Goal: Task Accomplishment & Management: Use online tool/utility

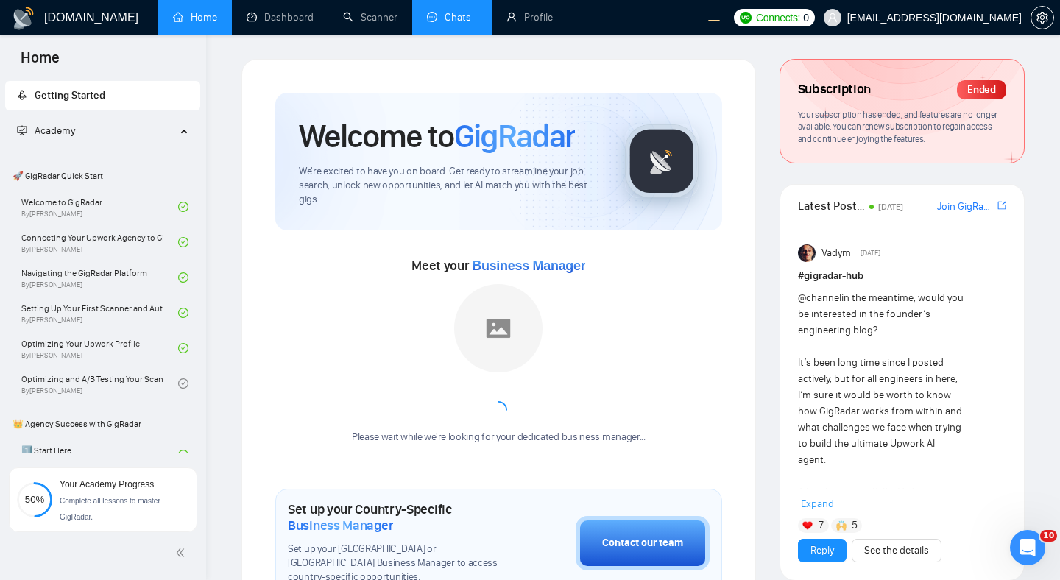
click at [441, 20] on link "Chats" at bounding box center [452, 17] width 50 height 13
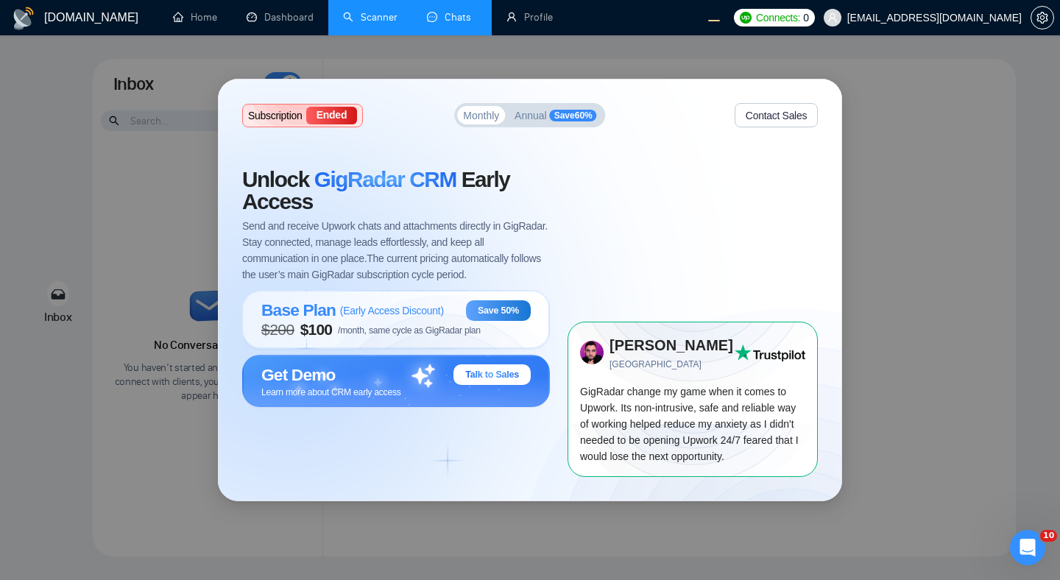
click at [368, 24] on link "Scanner" at bounding box center [370, 17] width 54 height 13
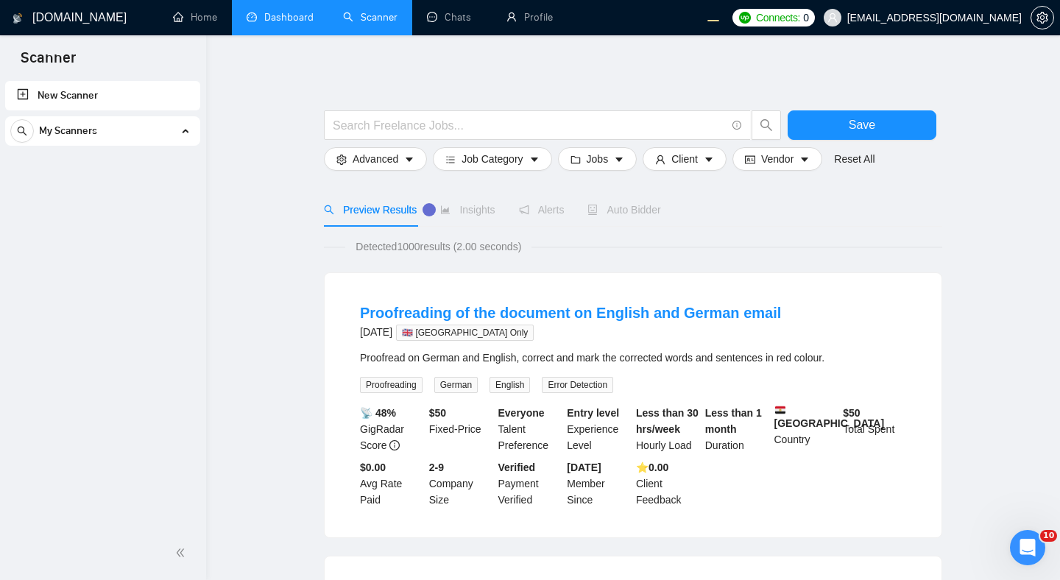
click at [302, 24] on link "Dashboard" at bounding box center [280, 17] width 67 height 13
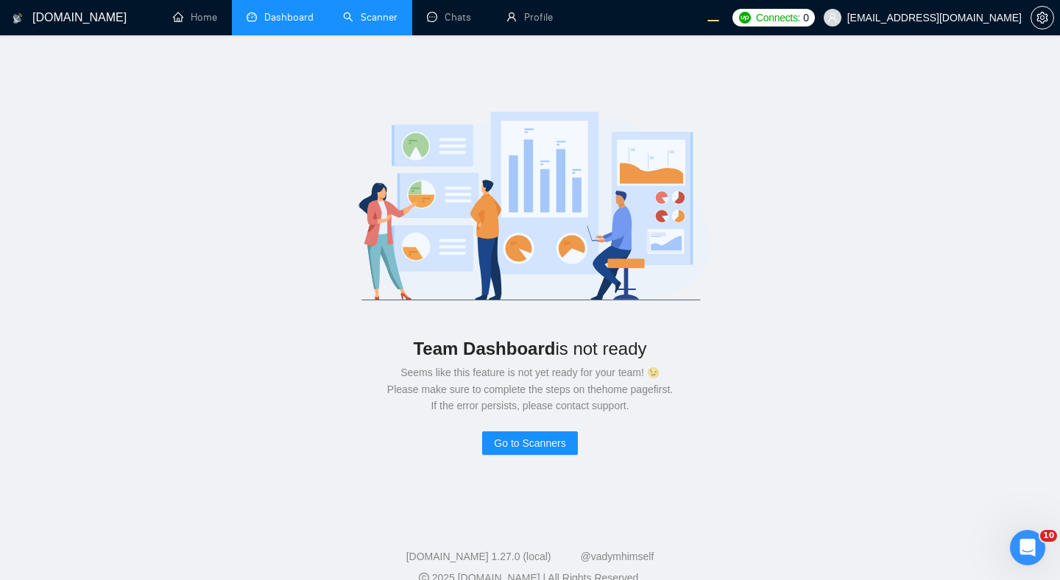
click at [356, 20] on link "Scanner" at bounding box center [370, 17] width 54 height 13
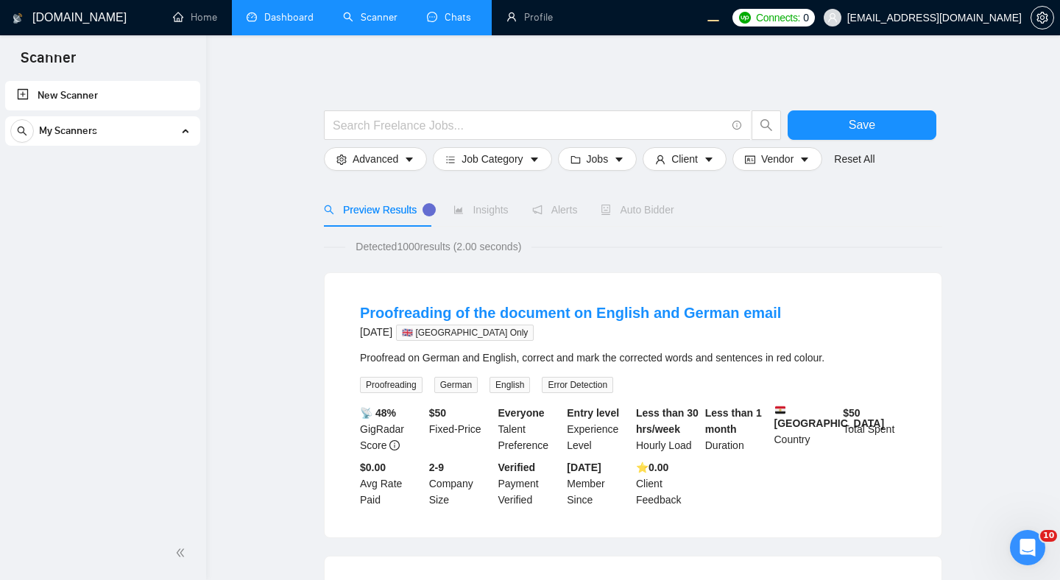
click at [451, 24] on link "Chats" at bounding box center [452, 17] width 50 height 13
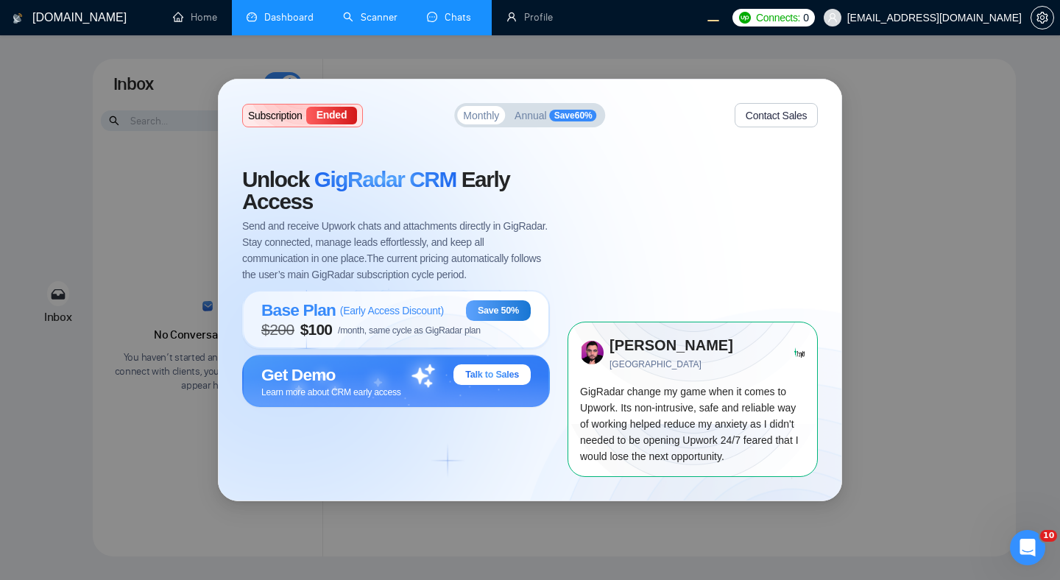
click at [291, 116] on span "Subscription" at bounding box center [275, 115] width 54 height 10
click at [199, 11] on link "Home" at bounding box center [195, 17] width 44 height 13
